Goal: Task Accomplishment & Management: Complete application form

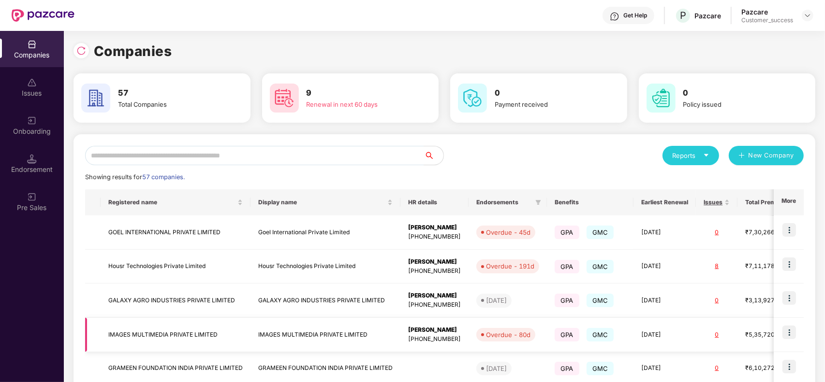
scroll to position [229, 0]
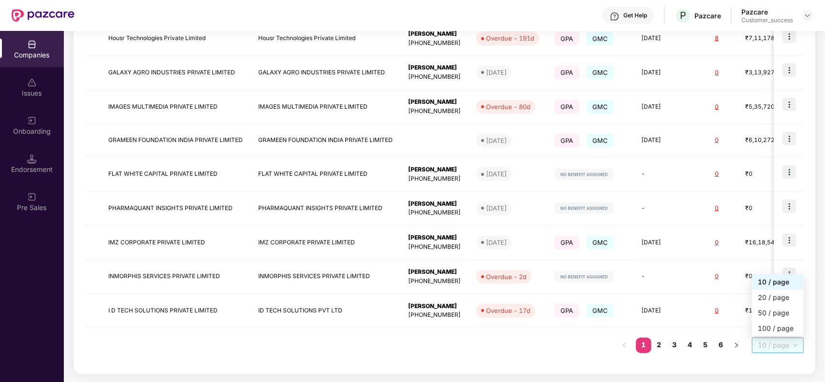
click at [766, 342] on span "10 / page" at bounding box center [778, 345] width 40 height 15
click at [769, 327] on div "100 / page" at bounding box center [778, 328] width 40 height 11
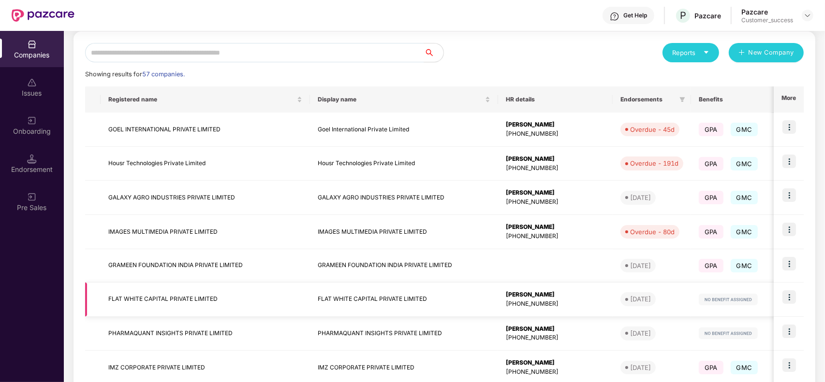
scroll to position [0, 0]
click at [505, 337] on div "[PHONE_NUMBER]" at bounding box center [554, 338] width 99 height 9
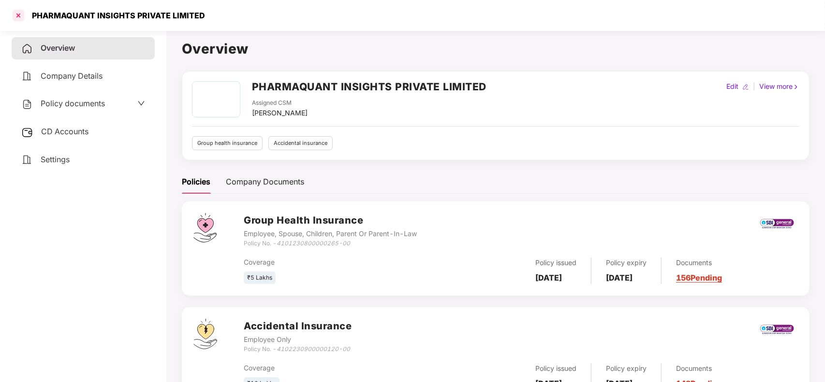
click at [18, 13] on div at bounding box center [18, 15] width 15 height 15
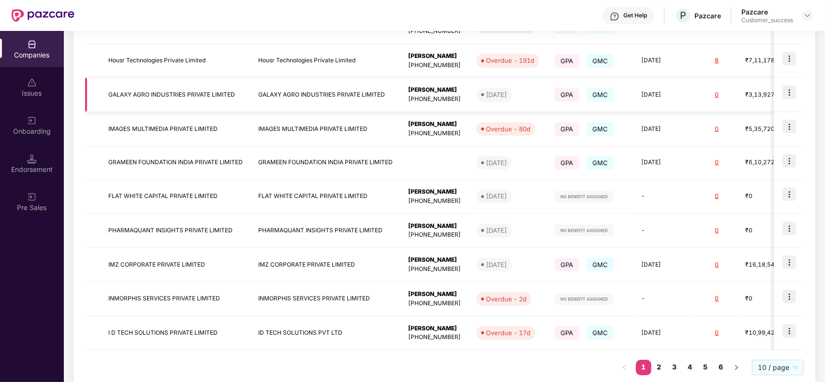
scroll to position [208, 0]
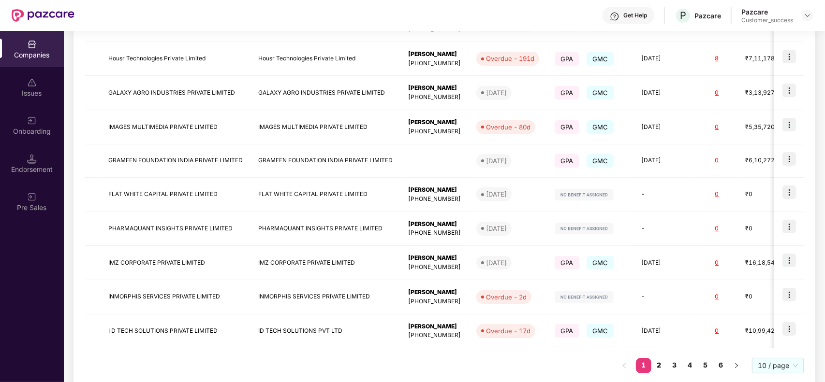
click at [658, 361] on link "2" at bounding box center [658, 365] width 15 height 15
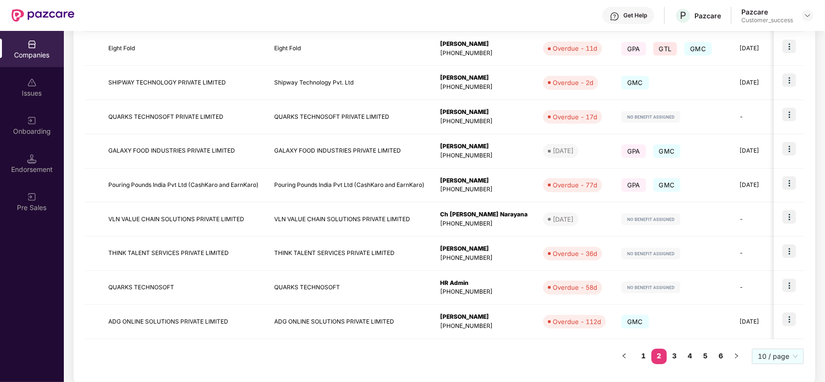
scroll to position [230, 0]
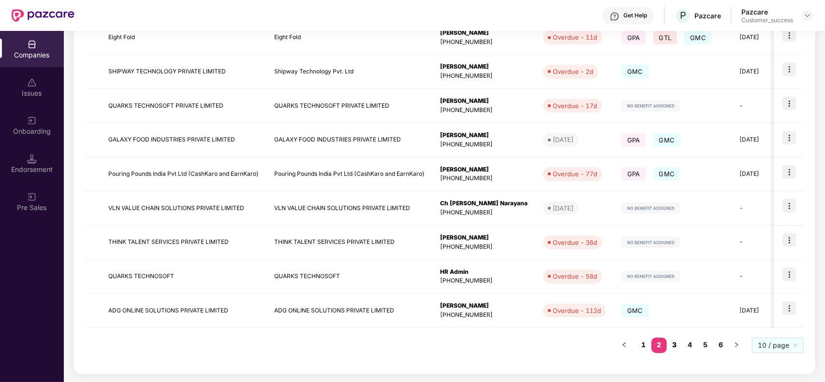
click at [681, 341] on link "3" at bounding box center [674, 345] width 15 height 15
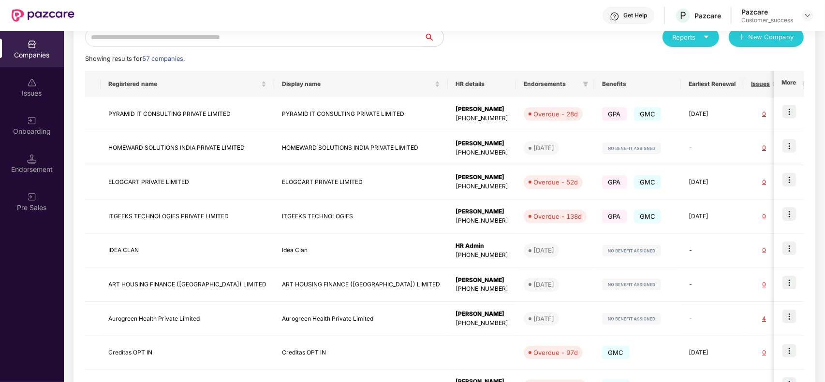
scroll to position [117, 0]
click at [681, 341] on td "[DATE]" at bounding box center [712, 353] width 62 height 33
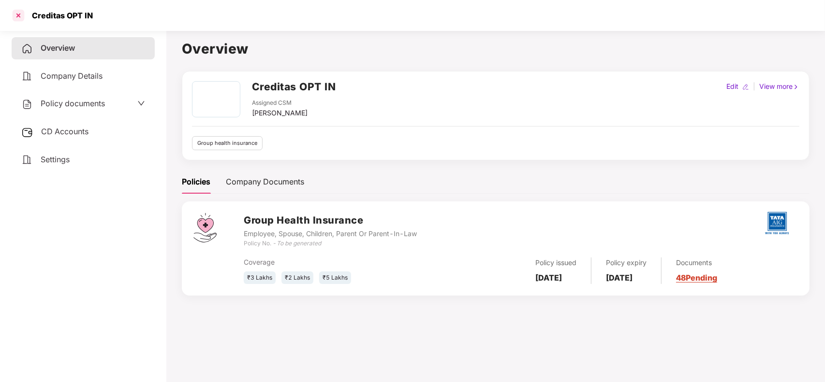
click at [15, 17] on div at bounding box center [18, 15] width 15 height 15
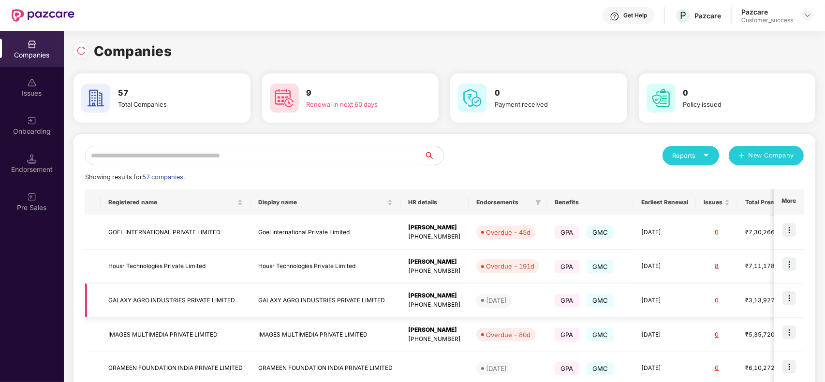
scroll to position [229, 0]
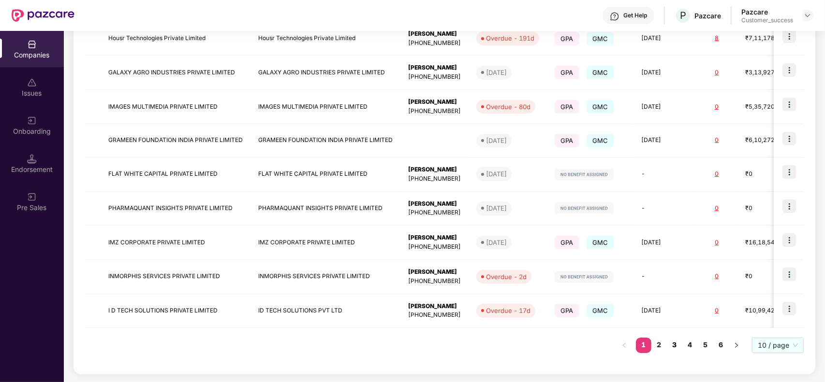
click at [673, 342] on link "3" at bounding box center [674, 345] width 15 height 15
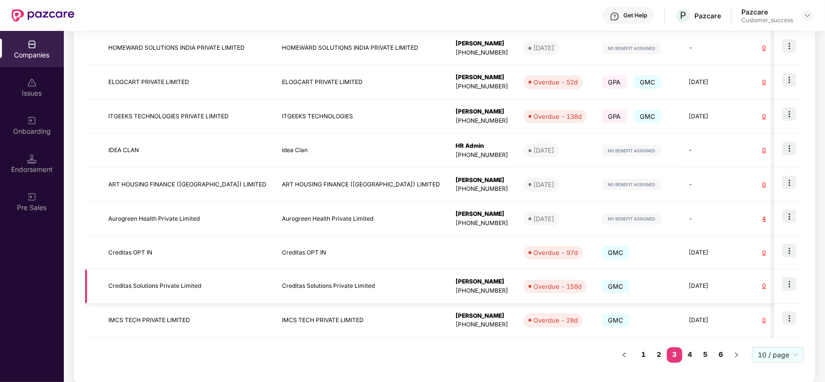
scroll to position [218, 0]
click at [686, 360] on link "4" at bounding box center [689, 355] width 15 height 15
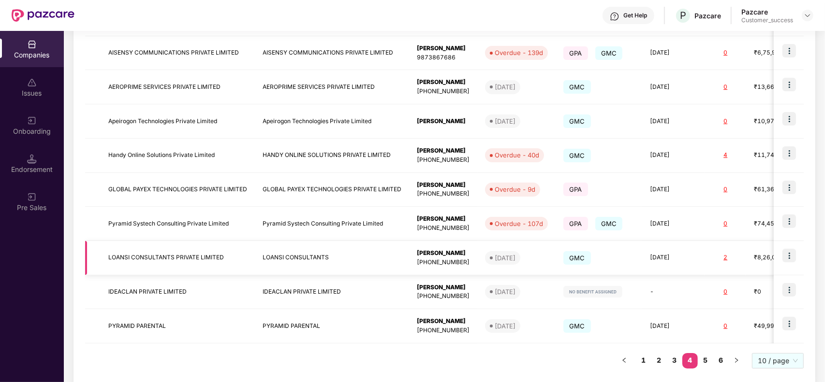
scroll to position [230, 0]
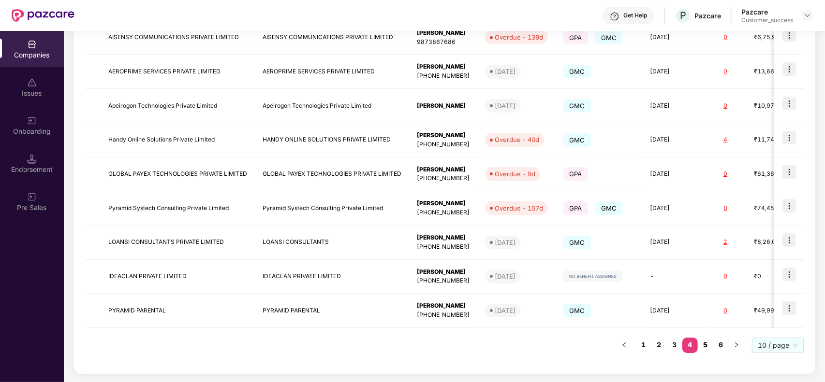
click at [709, 346] on link "5" at bounding box center [705, 345] width 15 height 15
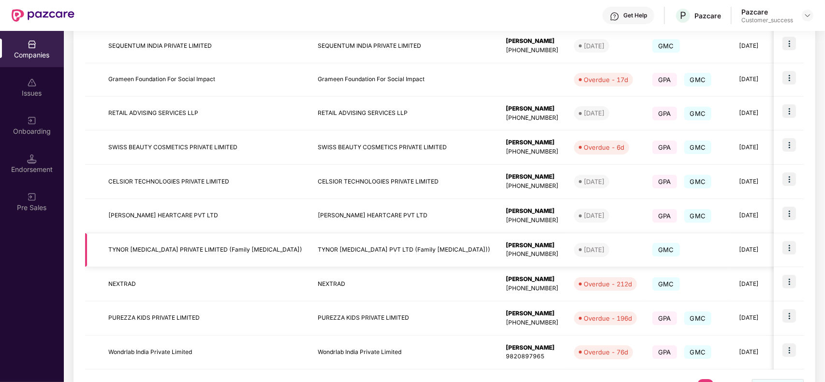
scroll to position [209, 0]
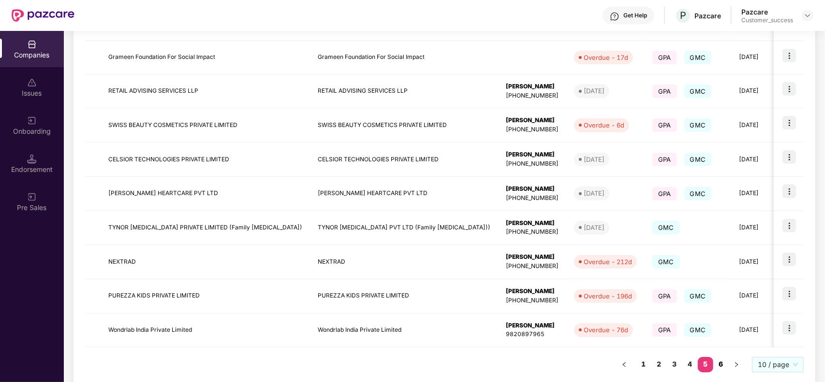
click at [723, 361] on link "6" at bounding box center [720, 364] width 15 height 15
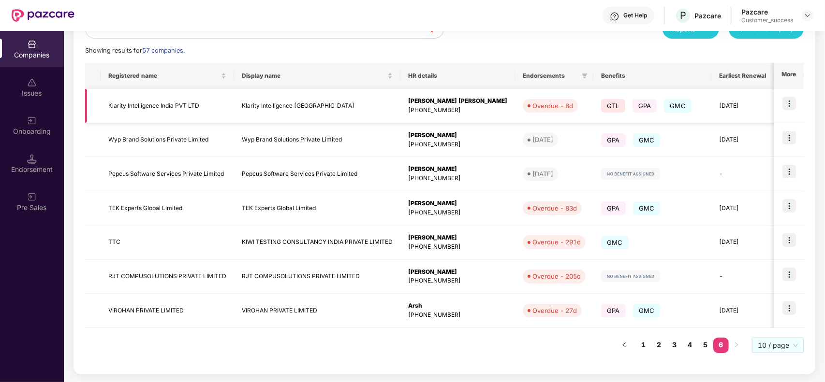
scroll to position [0, 0]
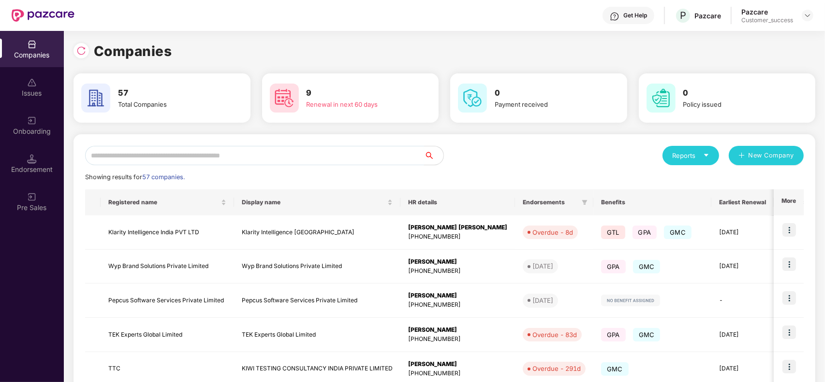
click at [170, 153] on input "text" at bounding box center [254, 155] width 339 height 19
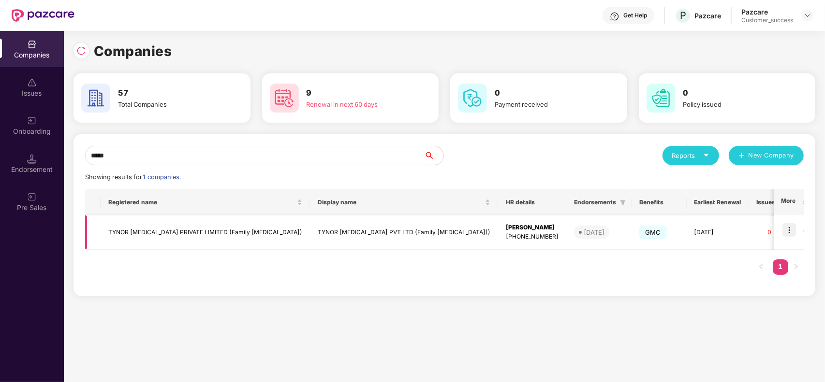
type input "*****"
click at [790, 232] on img at bounding box center [789, 230] width 14 height 14
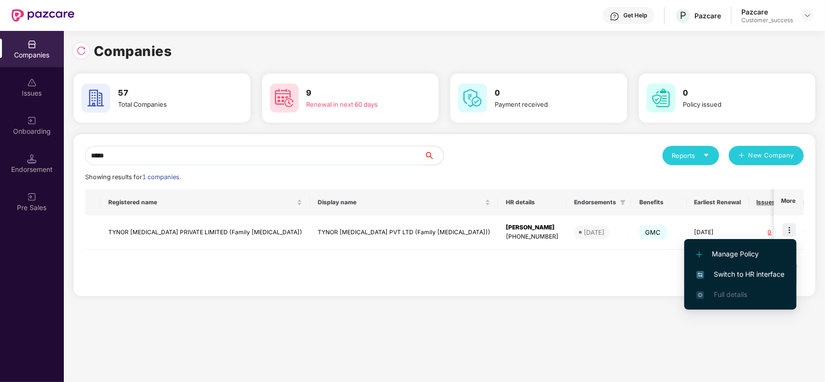
click at [748, 271] on span "Switch to HR interface" at bounding box center [740, 274] width 88 height 11
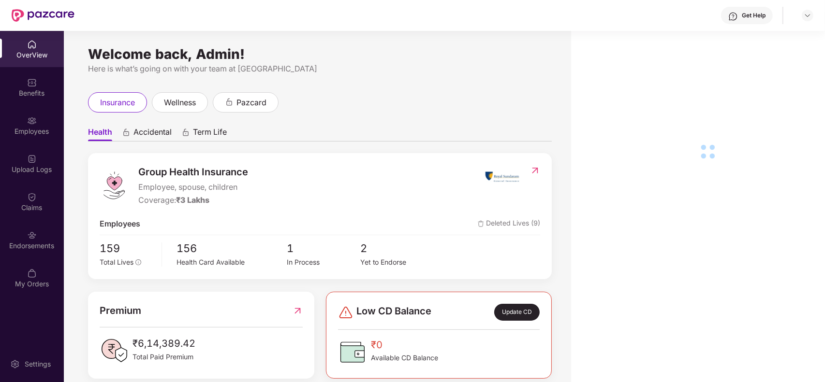
click at [47, 127] on div "Employees" at bounding box center [32, 132] width 64 height 10
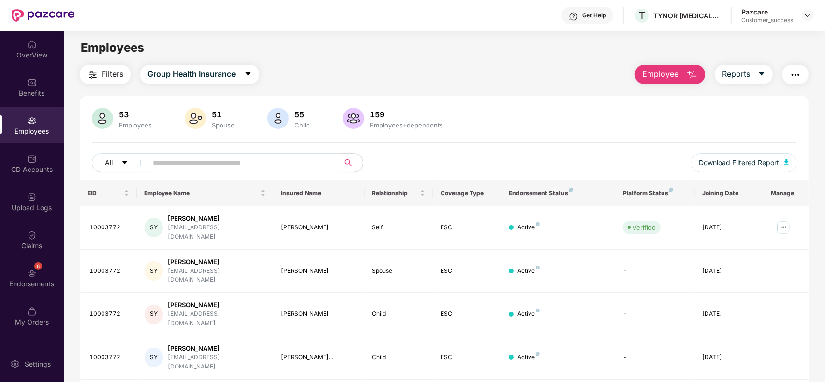
click at [178, 167] on input "text" at bounding box center [240, 163] width 174 height 15
paste input "********"
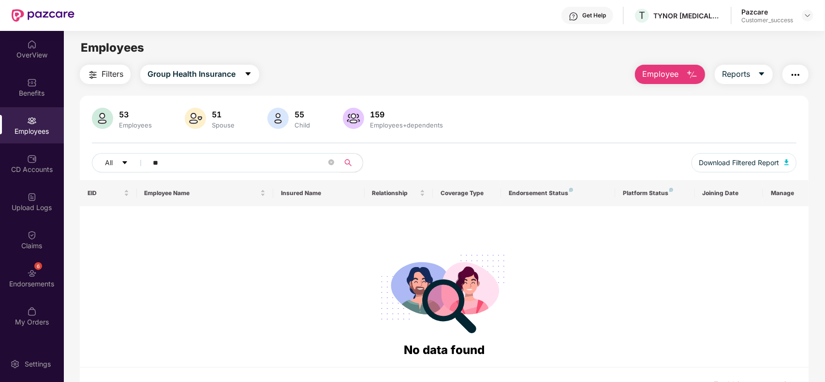
type input "*"
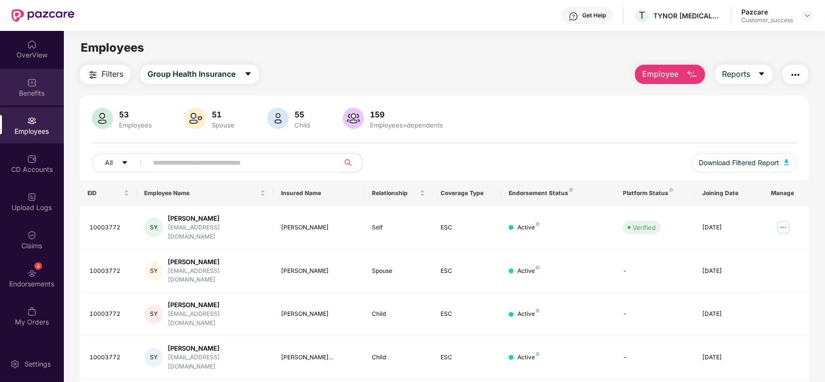
click at [37, 99] on div "Benefits" at bounding box center [32, 87] width 64 height 36
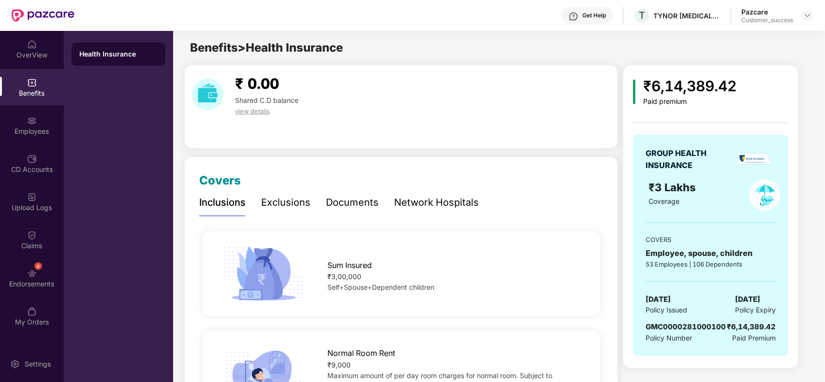
click at [688, 323] on span "GMC0000281000100" at bounding box center [685, 327] width 80 height 9
click at [688, 325] on span "GMC0000281000100" at bounding box center [685, 327] width 80 height 9
copy span "GMC0000281000100"
click at [35, 131] on div "Employees" at bounding box center [32, 132] width 64 height 10
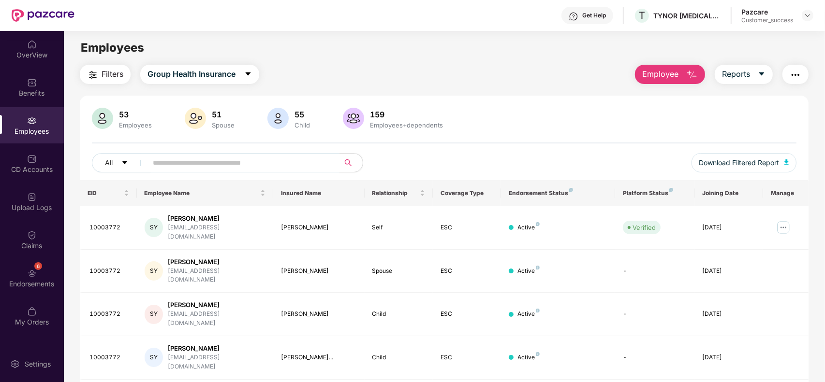
click at [274, 157] on input "text" at bounding box center [240, 163] width 174 height 15
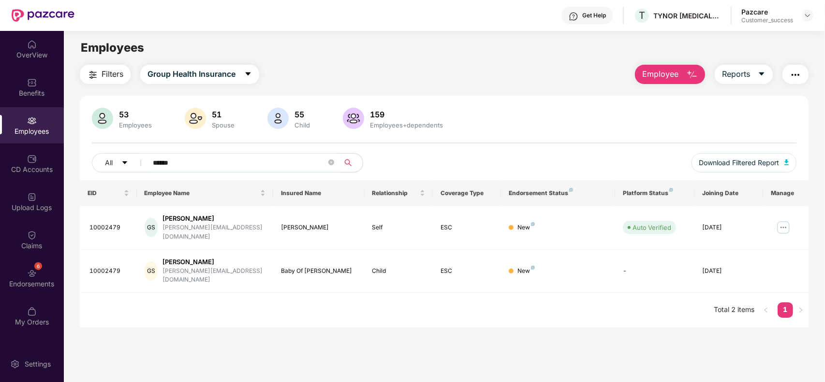
type input "******"
click at [671, 73] on span "Employee" at bounding box center [660, 74] width 36 height 12
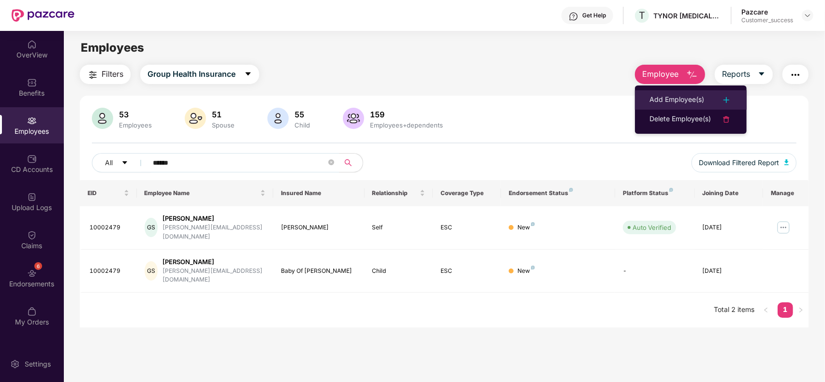
click at [662, 92] on li "Add Employee(s)" at bounding box center [691, 99] width 112 height 19
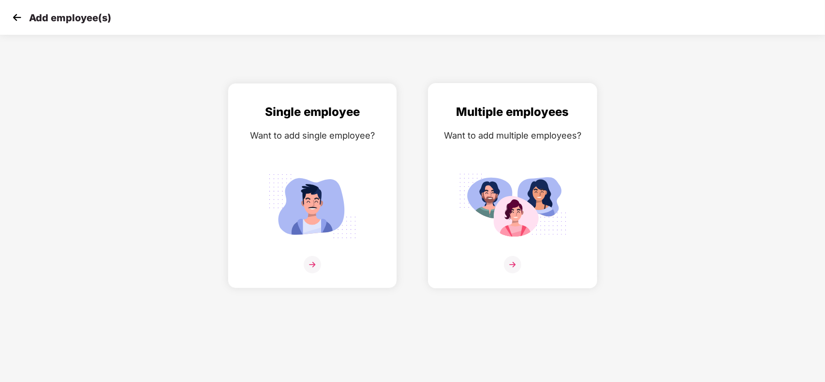
click at [526, 148] on div "Multiple employees Want to add multiple employees?" at bounding box center [512, 194] width 149 height 183
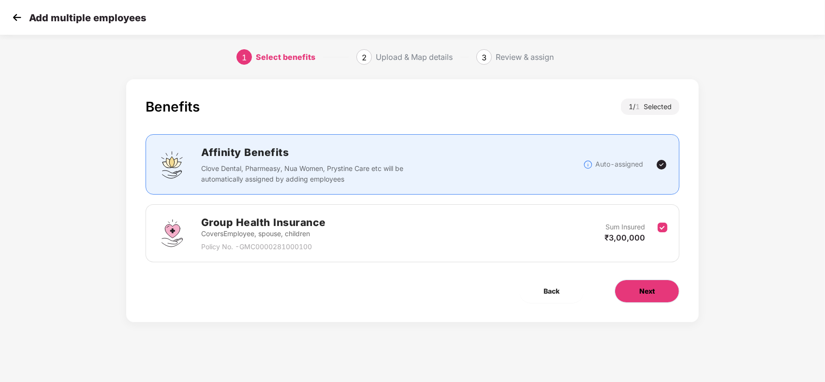
click at [639, 286] on button "Next" at bounding box center [647, 291] width 65 height 23
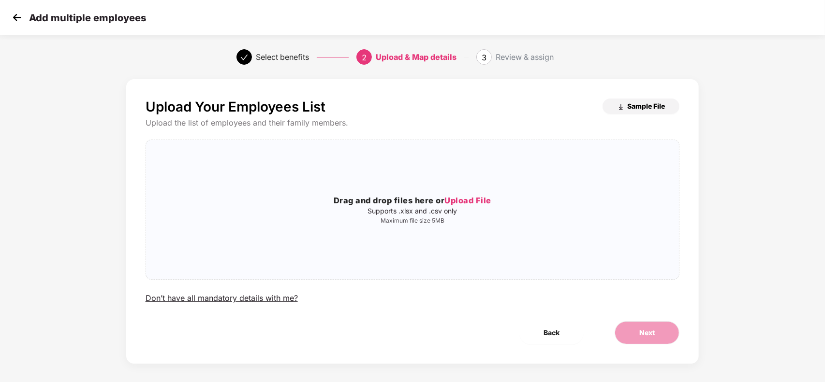
click at [633, 106] on span "Sample File" at bounding box center [646, 106] width 38 height 9
click at [389, 228] on div "Drag and drop files here or Upload File Supports .xlsx and .csv only Maximum fi…" at bounding box center [412, 210] width 533 height 124
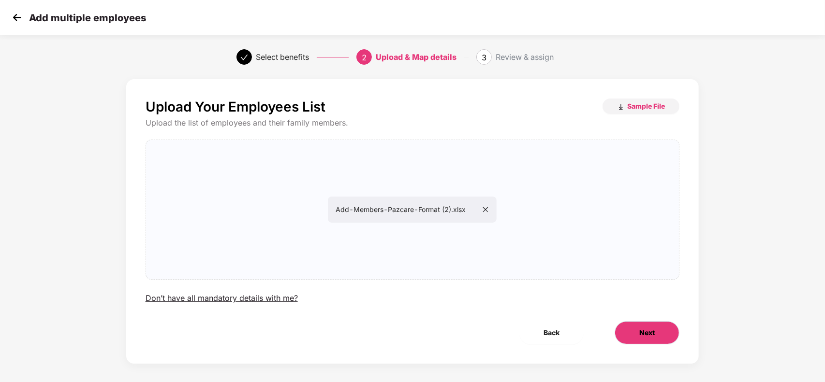
click at [629, 324] on button "Next" at bounding box center [647, 333] width 65 height 23
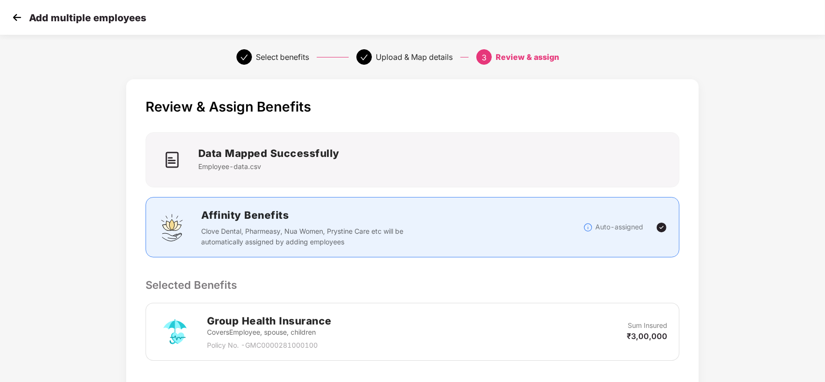
scroll to position [158, 0]
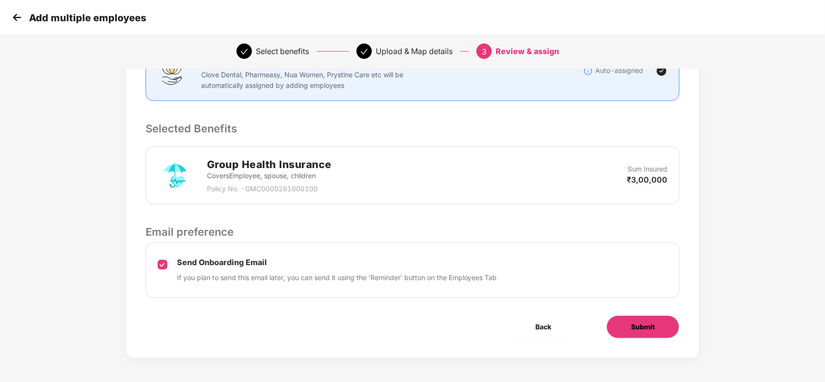
click at [614, 322] on button "Submit" at bounding box center [642, 327] width 73 height 23
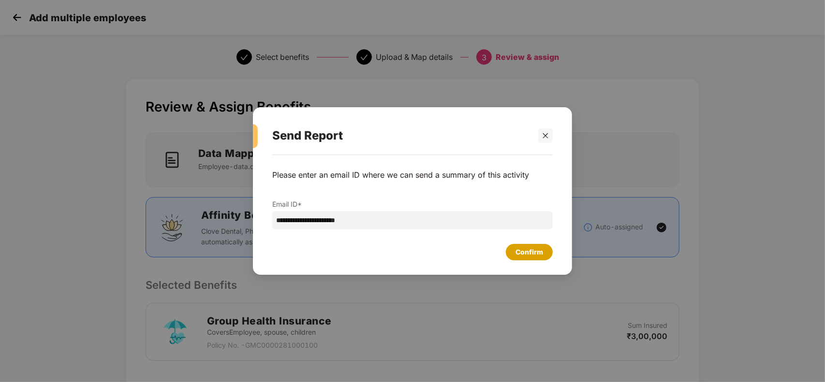
click at [524, 254] on div "Confirm" at bounding box center [529, 252] width 28 height 11
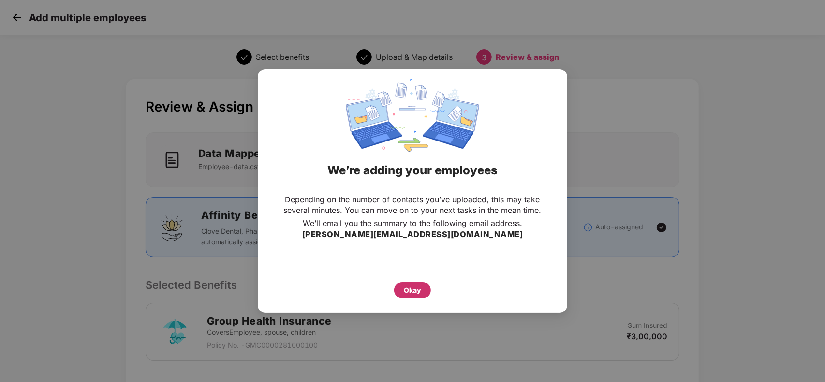
click at [398, 297] on div "Okay" at bounding box center [412, 290] width 37 height 16
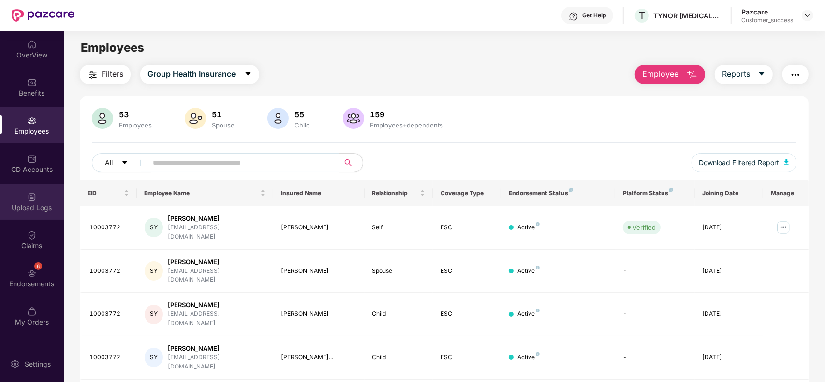
click at [32, 205] on div "Upload Logs" at bounding box center [32, 208] width 64 height 10
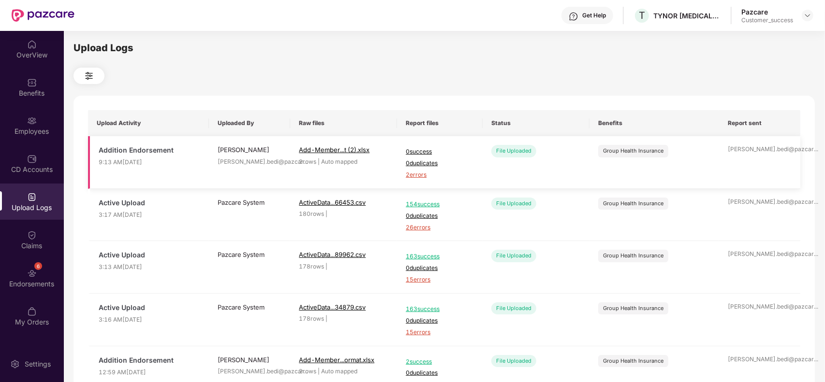
click at [416, 176] on span "2 errors" at bounding box center [440, 175] width 68 height 9
click at [44, 134] on div "Employees" at bounding box center [32, 132] width 64 height 10
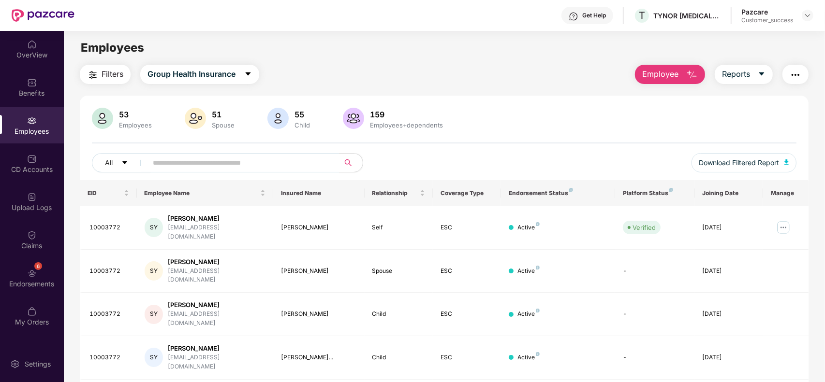
click at [681, 73] on button "Employee" at bounding box center [670, 74] width 70 height 19
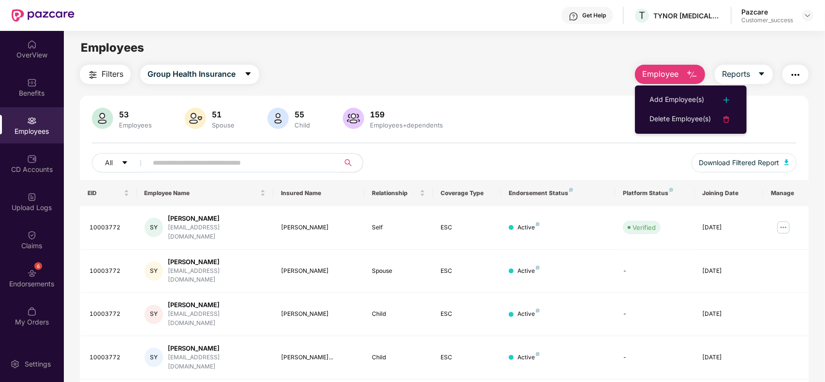
click at [676, 82] on button "Employee" at bounding box center [670, 74] width 70 height 19
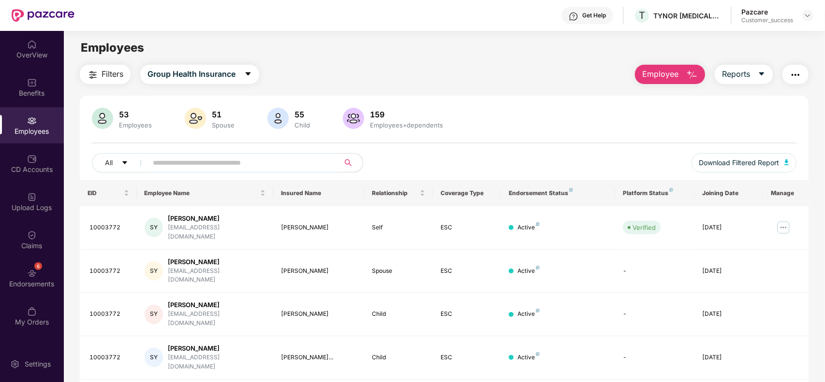
click at [668, 80] on button "Employee" at bounding box center [670, 74] width 70 height 19
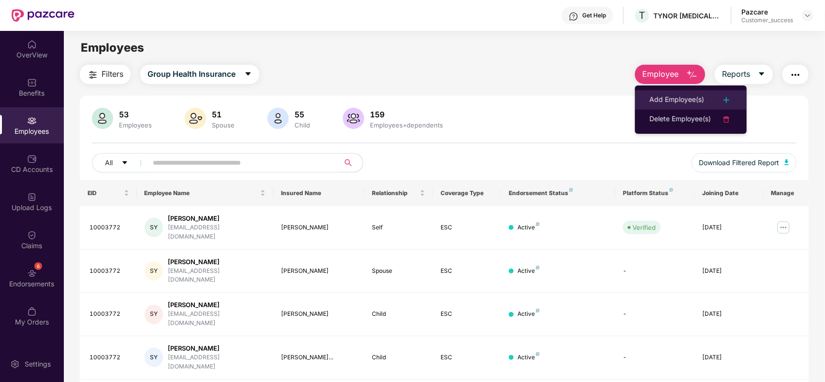
click at [664, 104] on div "Add Employee(s)" at bounding box center [676, 100] width 55 height 12
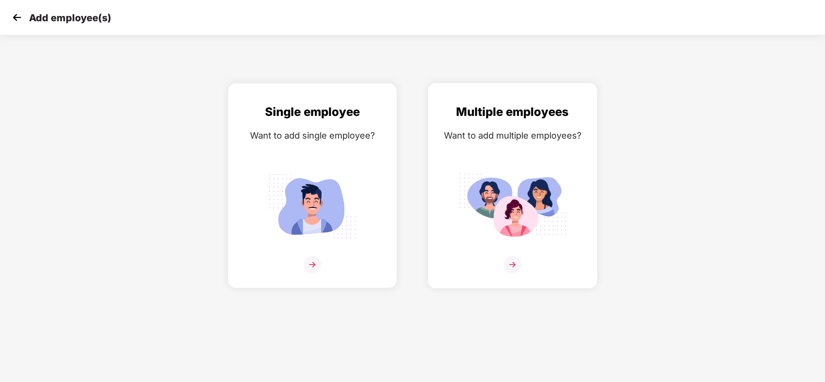
click at [542, 148] on div "Multiple employees Want to add multiple employees?" at bounding box center [512, 194] width 149 height 183
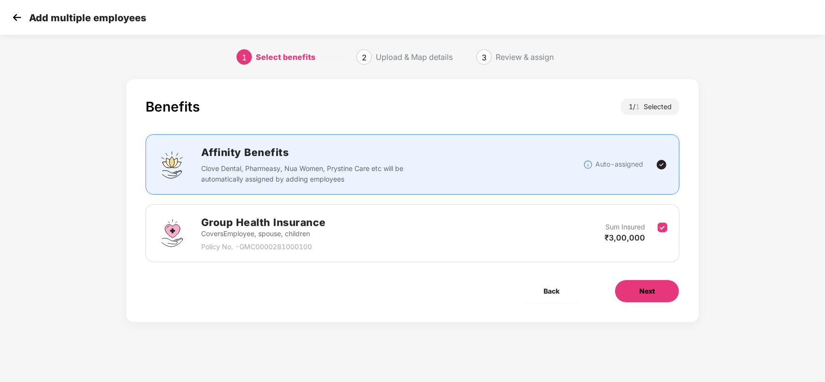
click at [656, 300] on button "Next" at bounding box center [647, 291] width 65 height 23
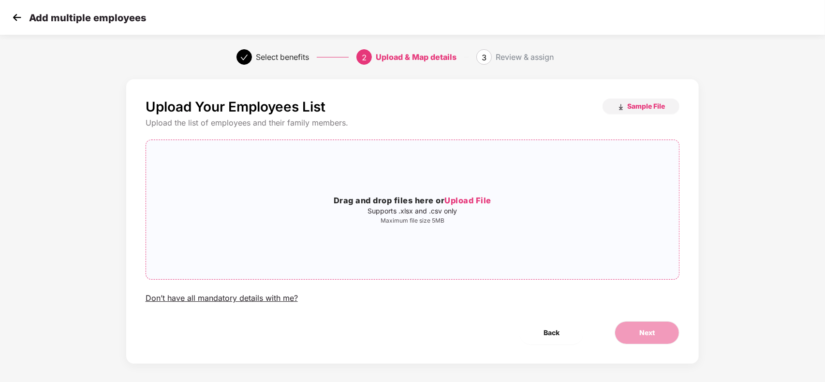
click at [511, 209] on p "Supports .xlsx and .csv only" at bounding box center [412, 211] width 533 height 8
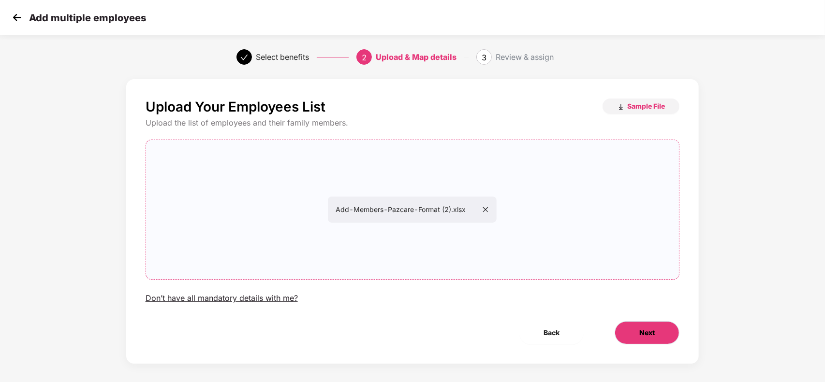
click at [634, 327] on button "Next" at bounding box center [647, 333] width 65 height 23
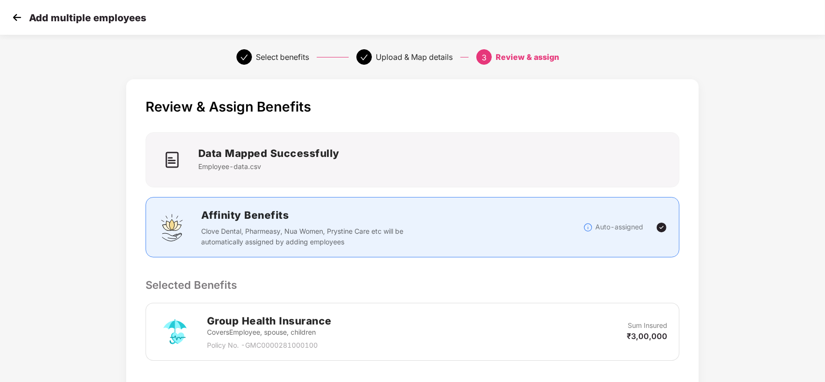
scroll to position [158, 0]
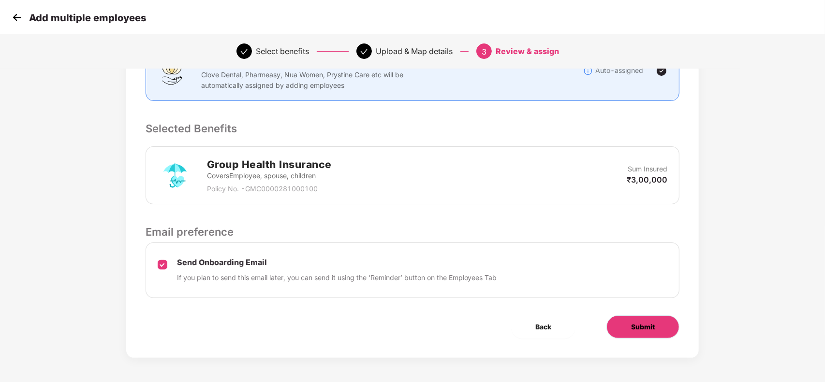
click at [641, 335] on button "Submit" at bounding box center [642, 327] width 73 height 23
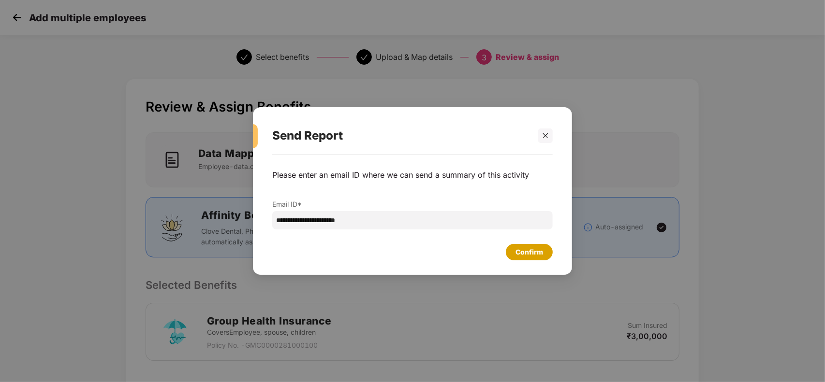
click at [523, 257] on div "Confirm" at bounding box center [529, 252] width 28 height 11
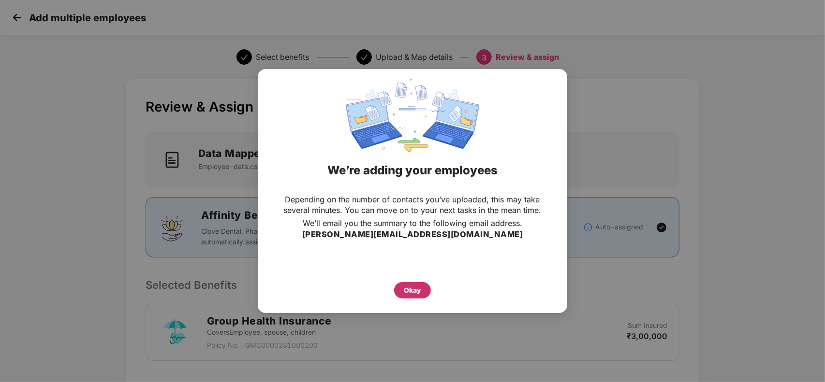
click at [407, 286] on div "Okay" at bounding box center [412, 290] width 17 height 11
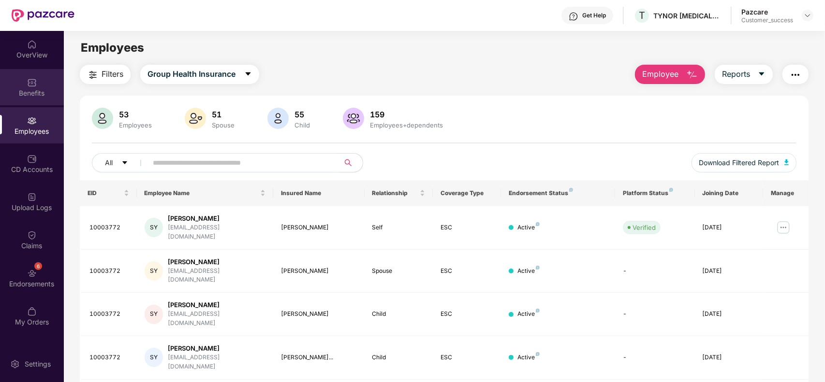
click at [32, 100] on div "Benefits" at bounding box center [32, 87] width 64 height 36
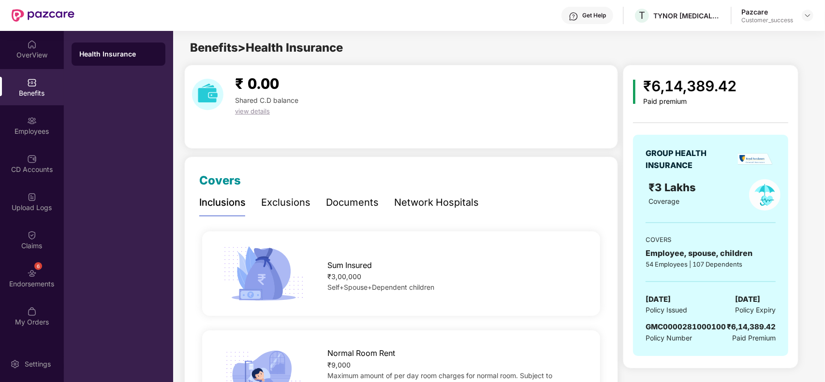
click at [668, 329] on span "GMC0000281000100" at bounding box center [685, 327] width 80 height 9
copy span "GMC0000281000100"
click at [42, 121] on div "Employees" at bounding box center [32, 125] width 64 height 36
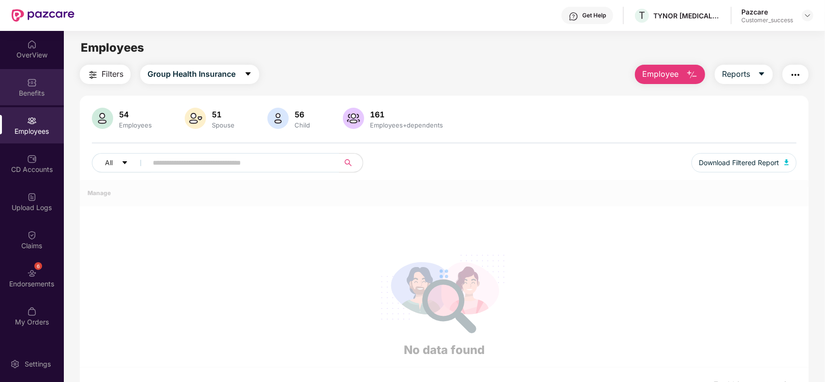
click at [41, 84] on div "Benefits" at bounding box center [32, 87] width 64 height 36
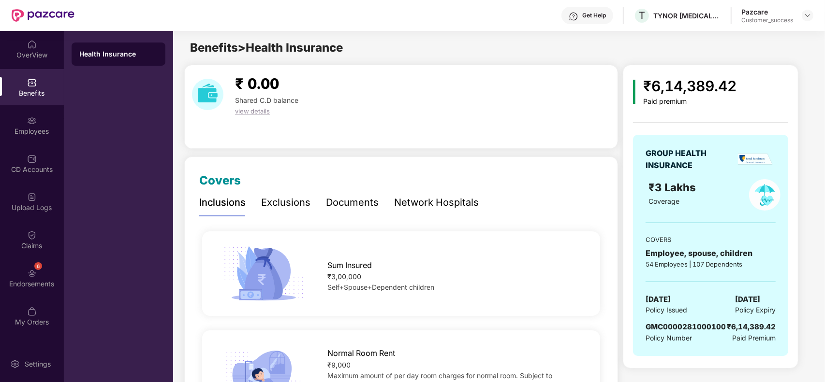
click at [431, 206] on div "Network Hospitals" at bounding box center [436, 202] width 85 height 15
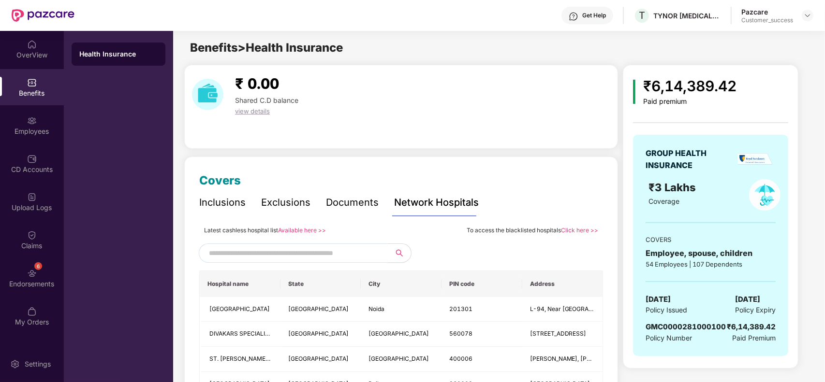
click at [573, 228] on link "Click here >>" at bounding box center [579, 230] width 37 height 7
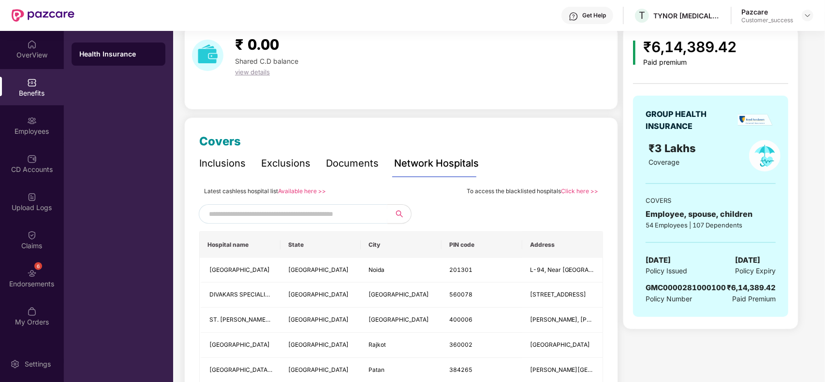
scroll to position [41, 0]
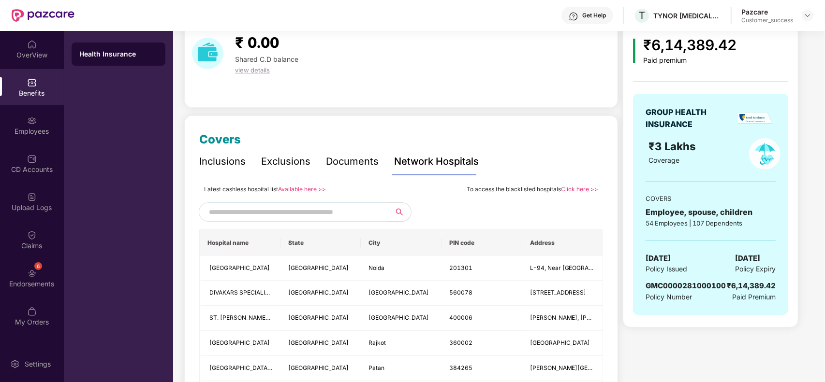
click at [651, 283] on span "GMC0000281000100" at bounding box center [685, 285] width 80 height 9
copy span "GMC0000281000100"
